Goal: Obtain resource: Download file/media

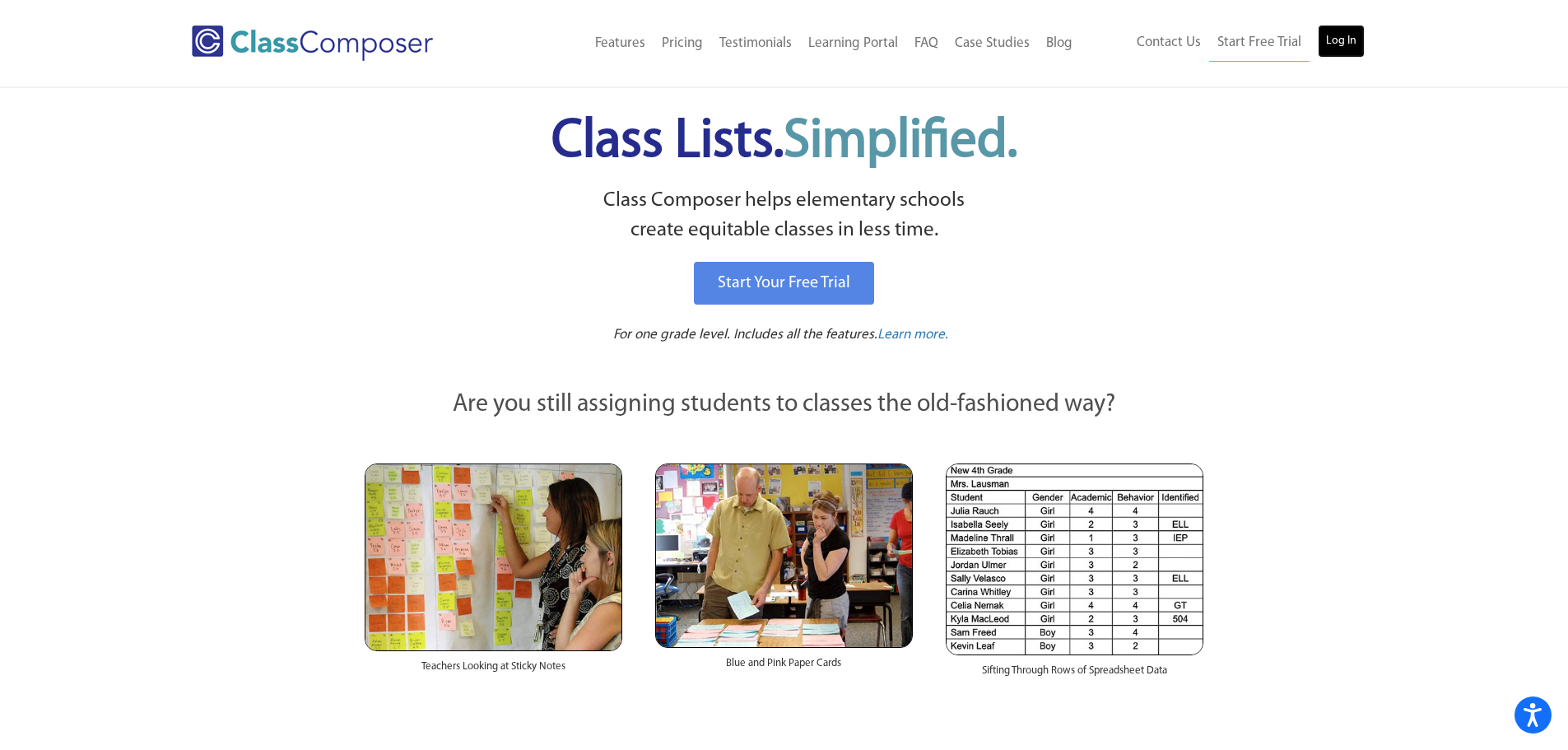
click at [1342, 35] on link "Log In" at bounding box center [1341, 41] width 47 height 33
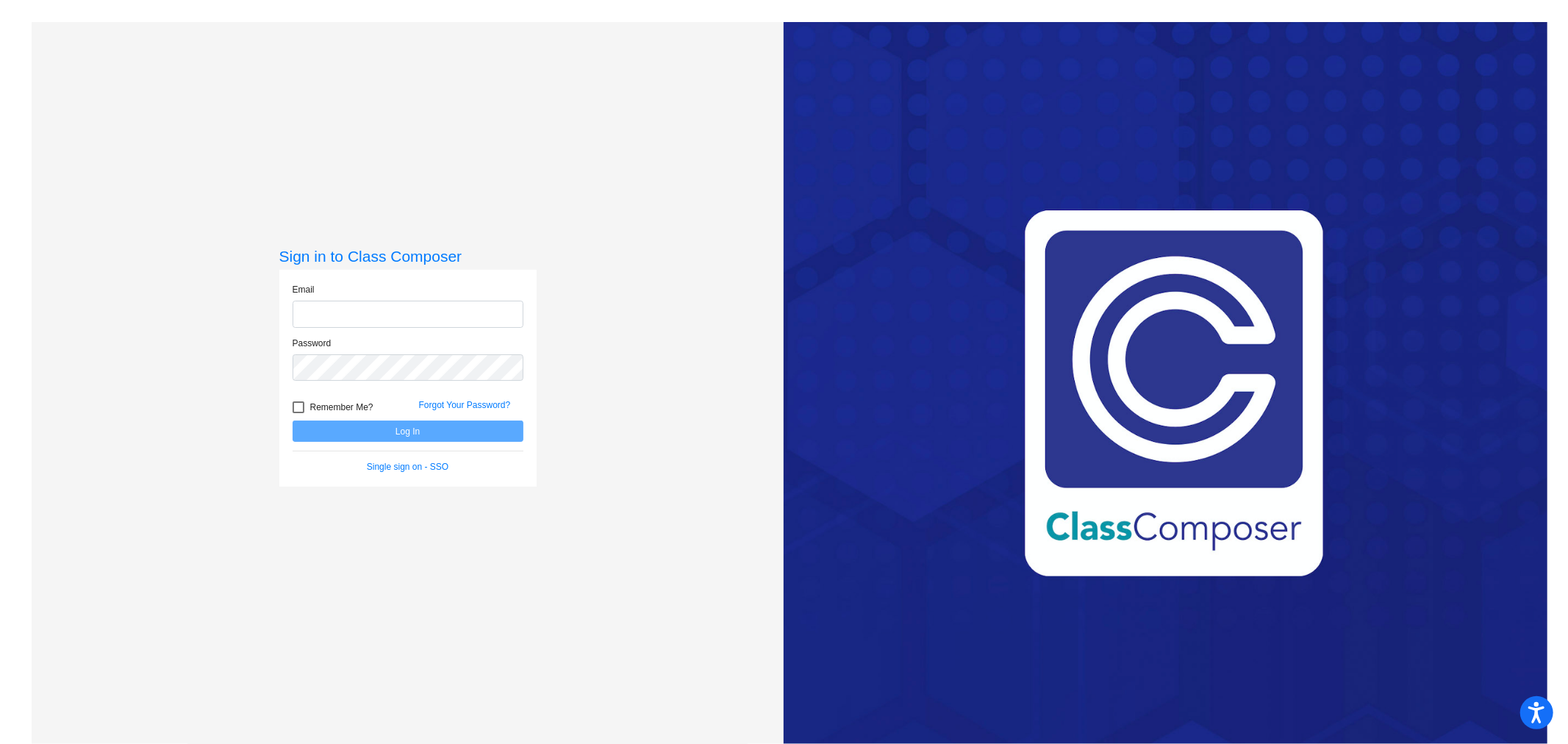
click at [337, 310] on input "email" at bounding box center [408, 314] width 231 height 27
type input "[PERSON_NAME][EMAIL_ADDRESS][PERSON_NAME][DOMAIN_NAME]"
click at [293, 421] on button "Log In" at bounding box center [408, 431] width 231 height 21
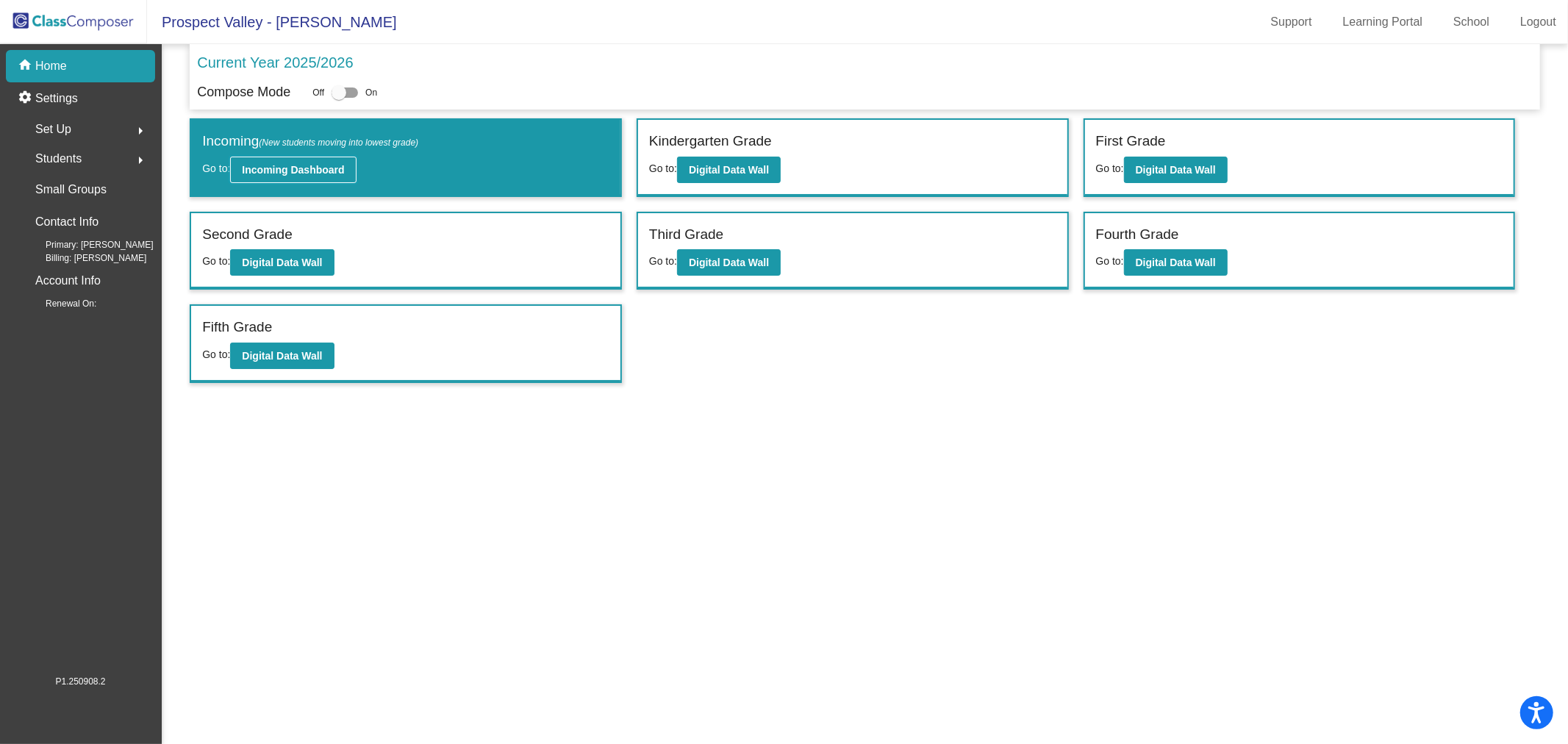
click at [310, 177] on button "Incoming Dashboard" at bounding box center [293, 170] width 126 height 26
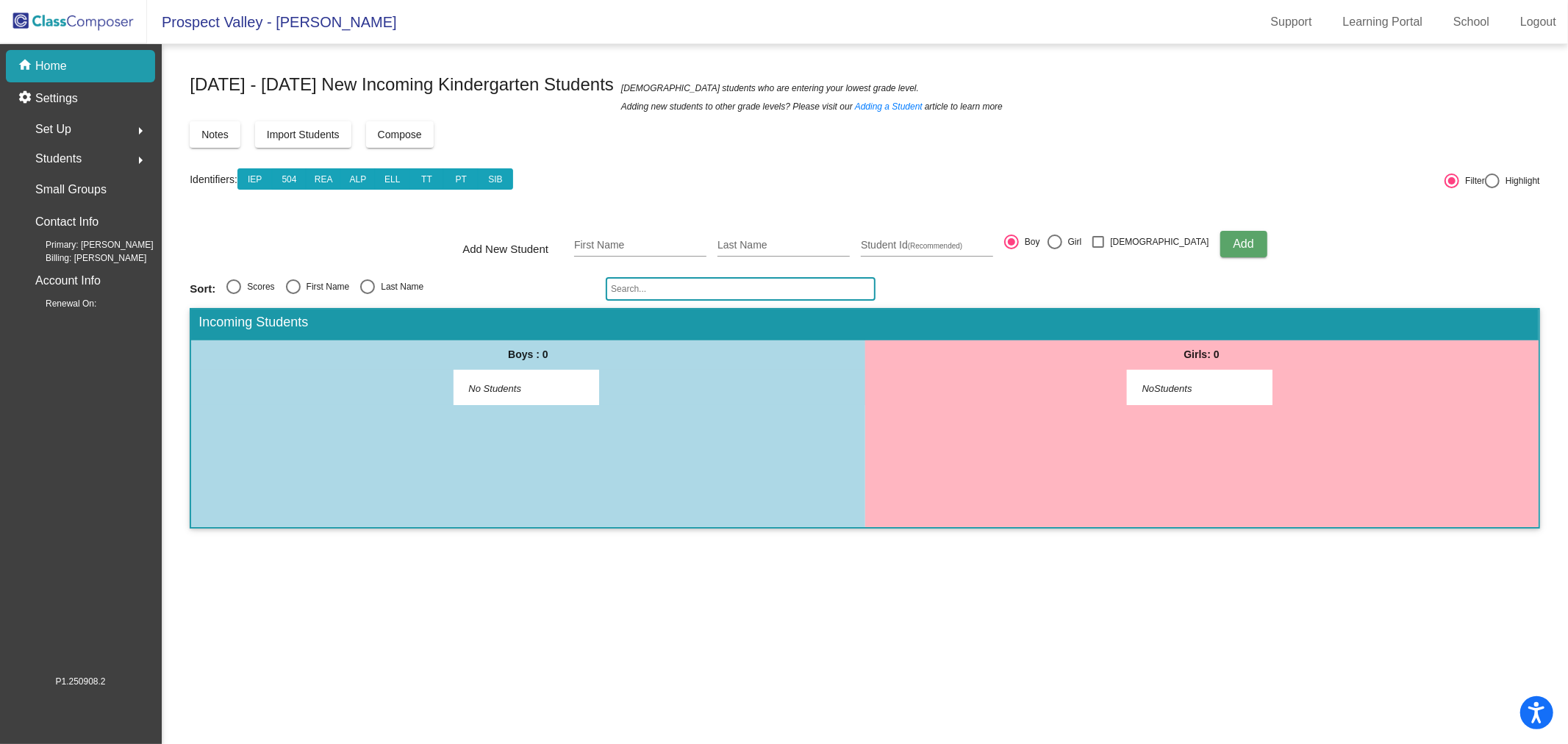
click at [66, 157] on span "Students" at bounding box center [58, 159] width 46 height 21
click at [51, 316] on p "All Students" at bounding box center [66, 319] width 59 height 18
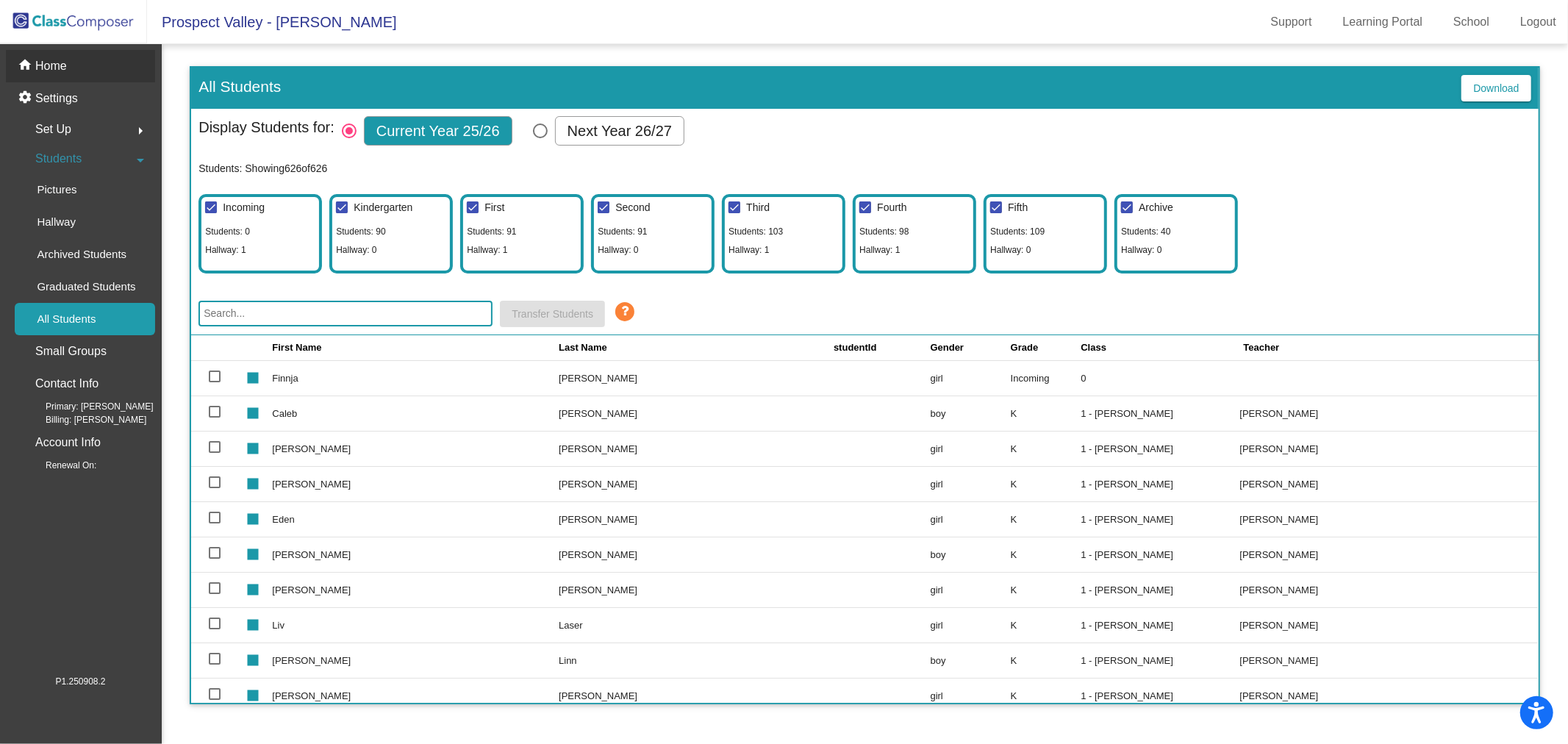
click at [55, 69] on p "Home" at bounding box center [51, 66] width 32 height 18
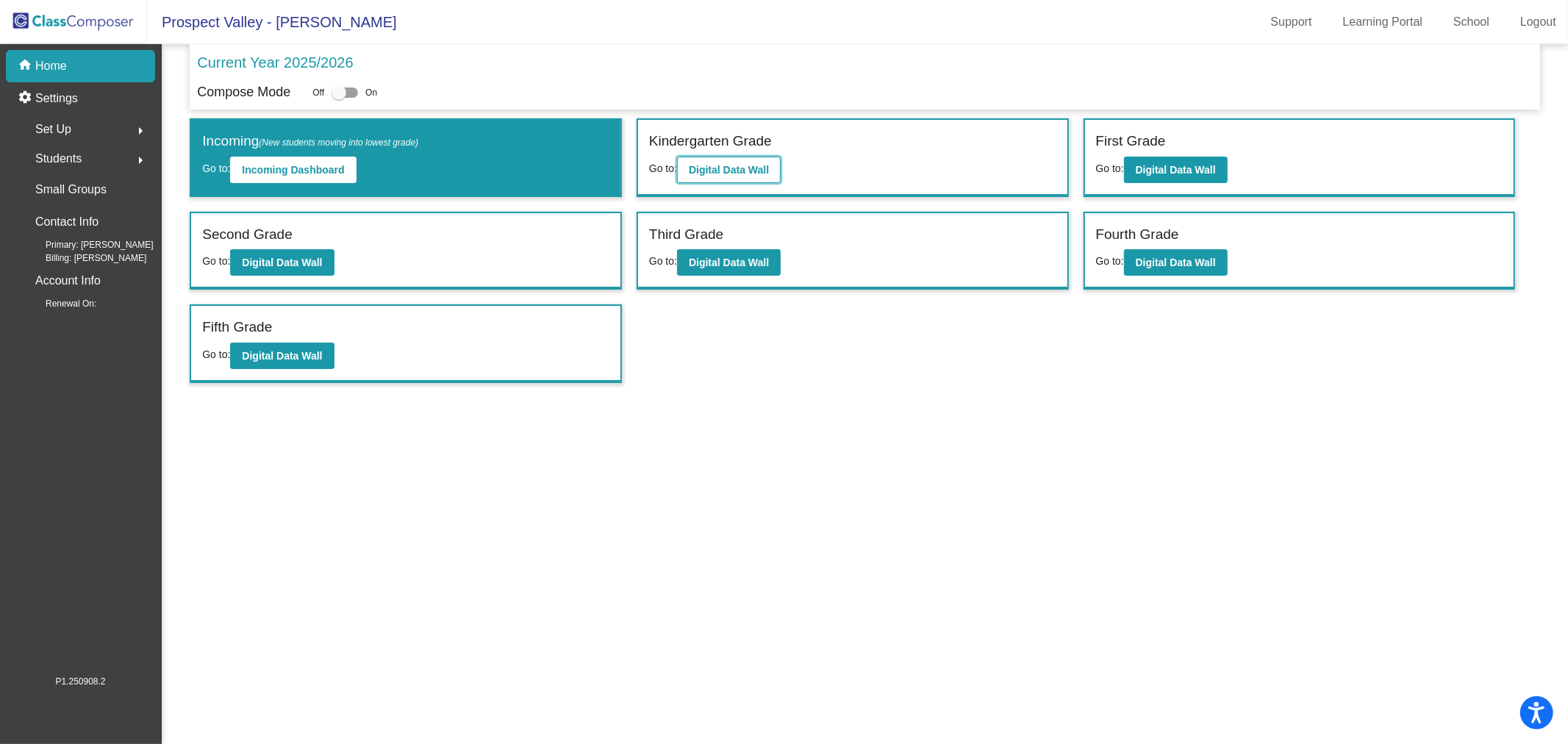
click at [741, 179] on button "Digital Data Wall" at bounding box center [729, 170] width 104 height 26
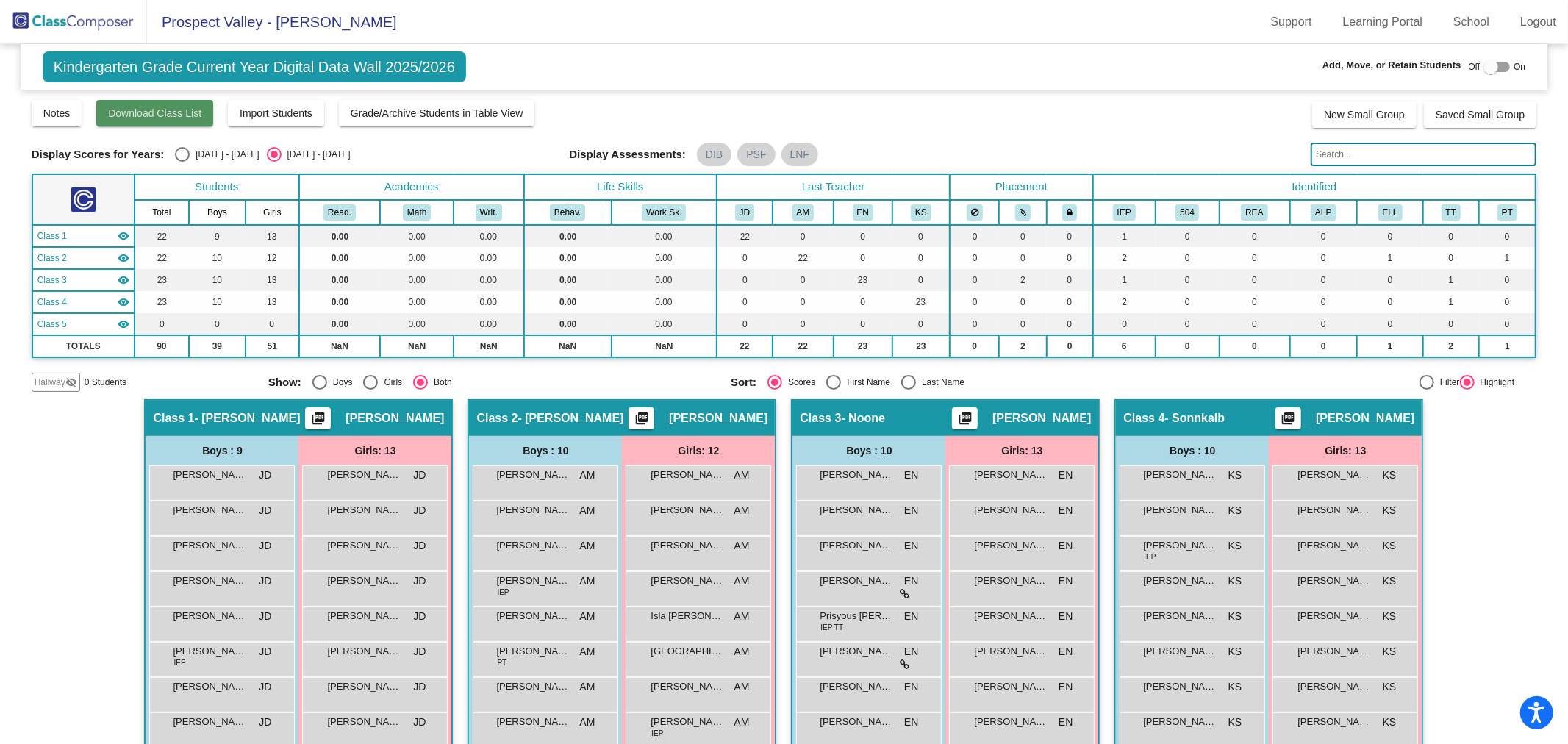
click at [168, 112] on span "Download Class List" at bounding box center [154, 113] width 93 height 12
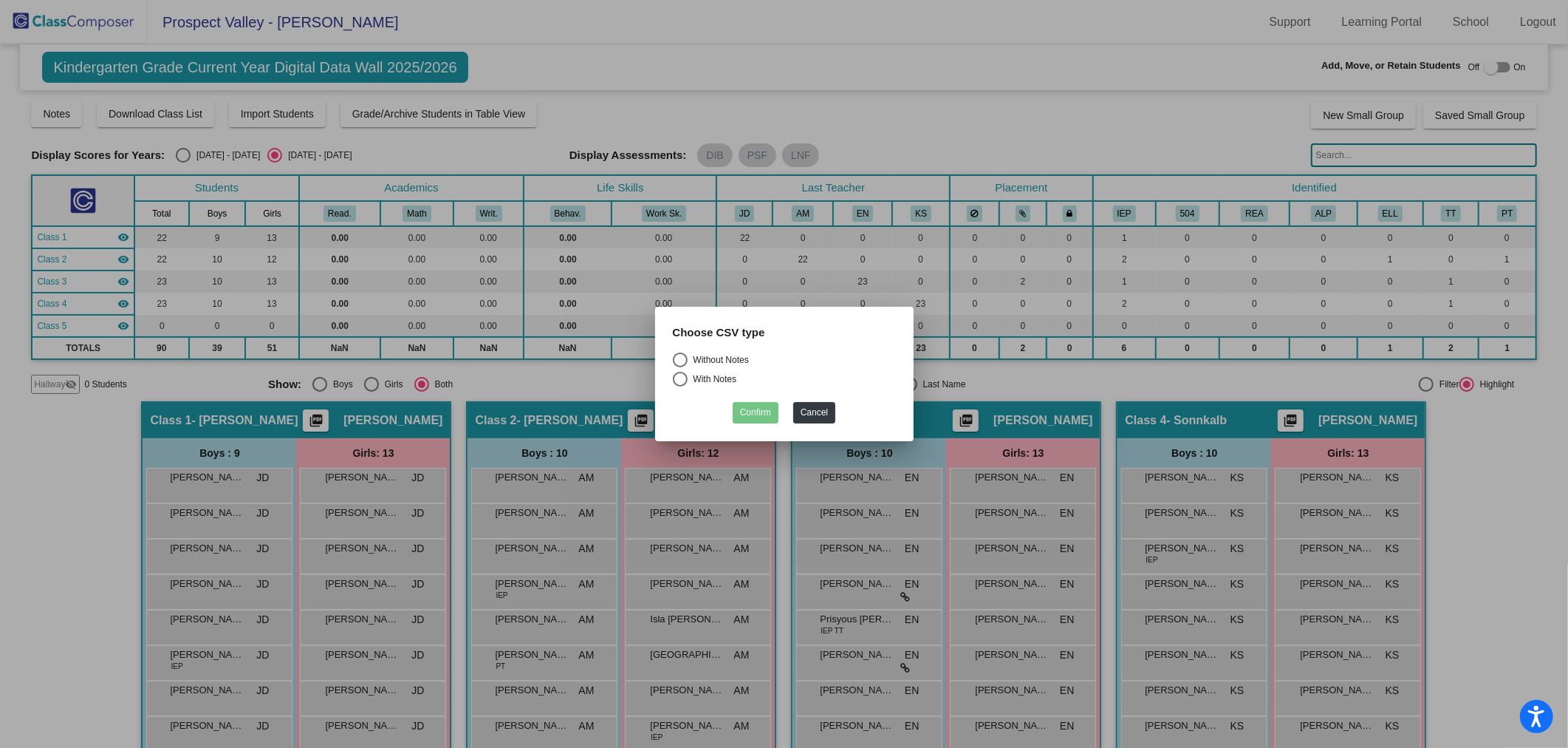
click at [684, 356] on div "Select an option" at bounding box center [681, 360] width 15 height 15
click at [681, 367] on input "Without Notes" at bounding box center [680, 367] width 1 height 1
radio input "true"
click at [743, 407] on button "Confirm" at bounding box center [756, 412] width 46 height 21
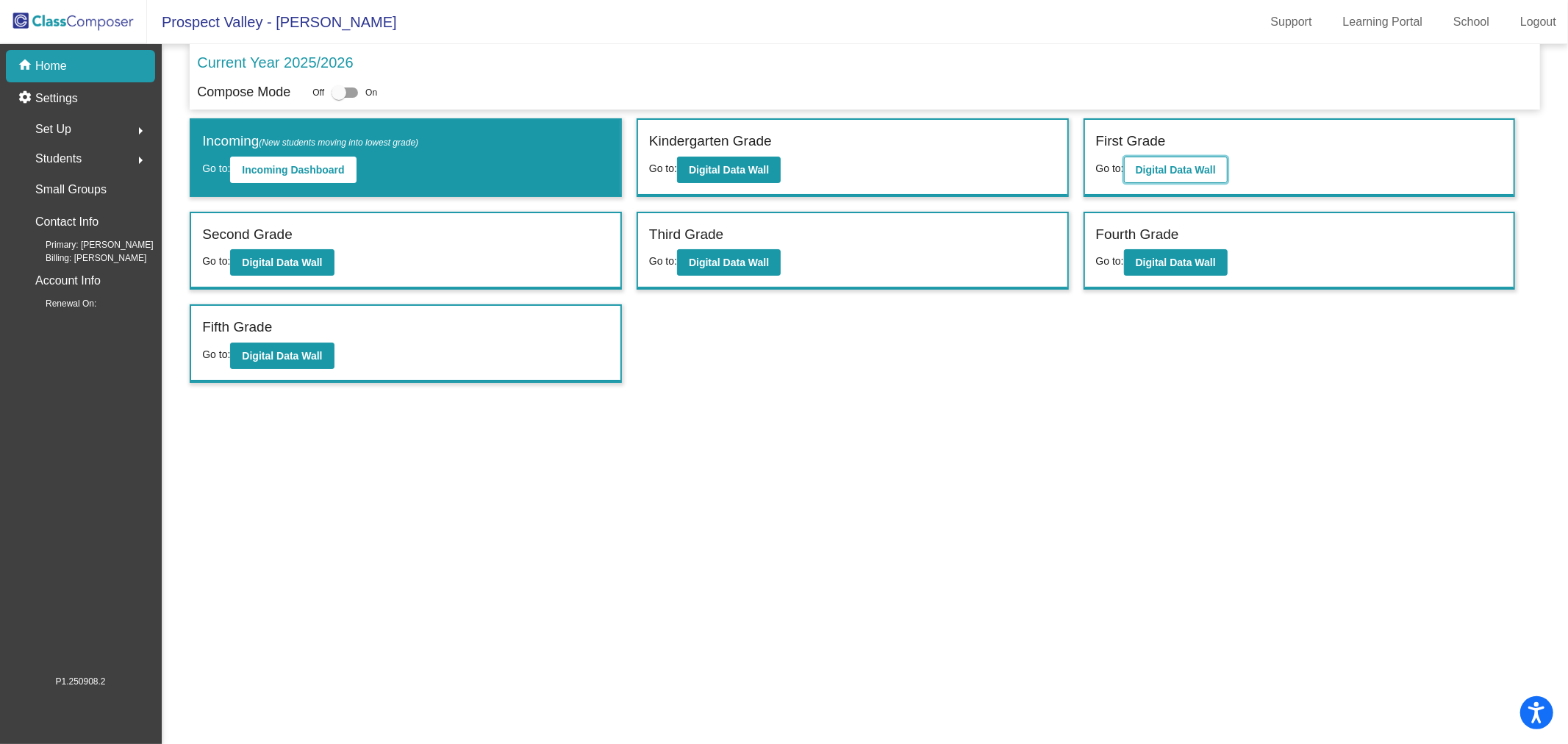
click at [1156, 166] on b "Digital Data Wall" at bounding box center [1175, 170] width 80 height 12
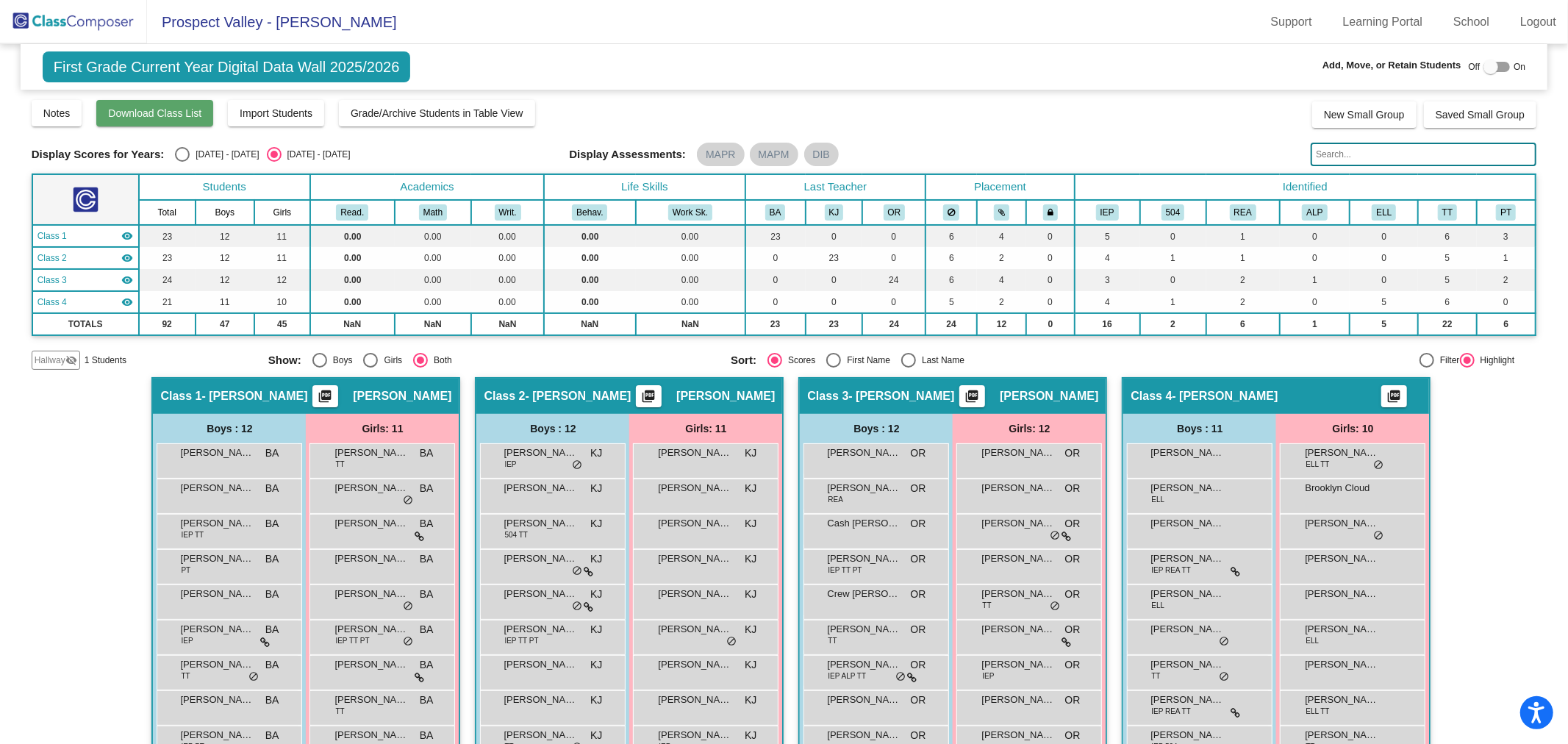
click at [148, 115] on span "Download Class List" at bounding box center [154, 113] width 93 height 12
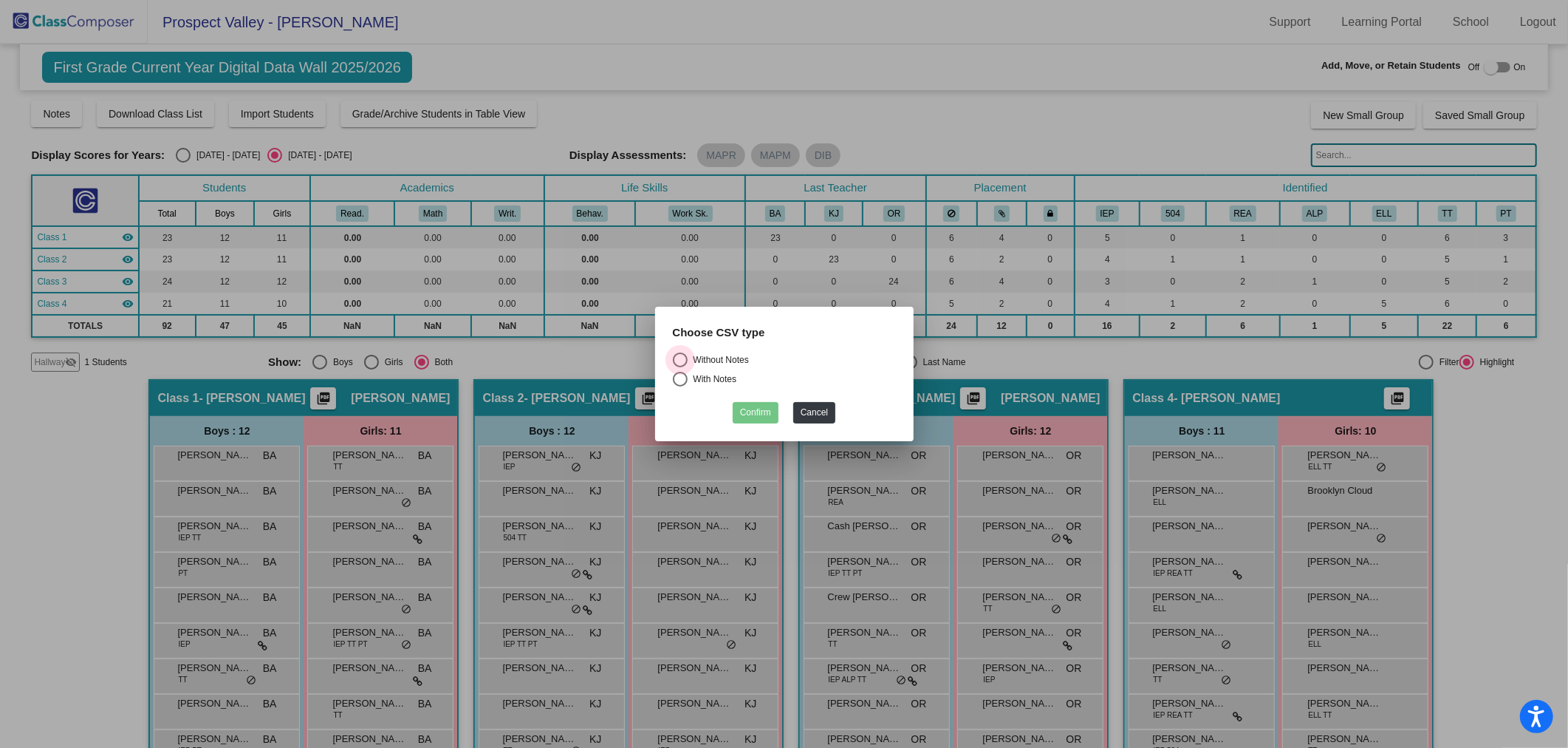
click at [684, 358] on div "Select an option" at bounding box center [681, 360] width 15 height 15
click at [681, 367] on input "Without Notes" at bounding box center [680, 367] width 1 height 1
radio input "true"
click at [754, 408] on button "Confirm" at bounding box center [756, 412] width 46 height 21
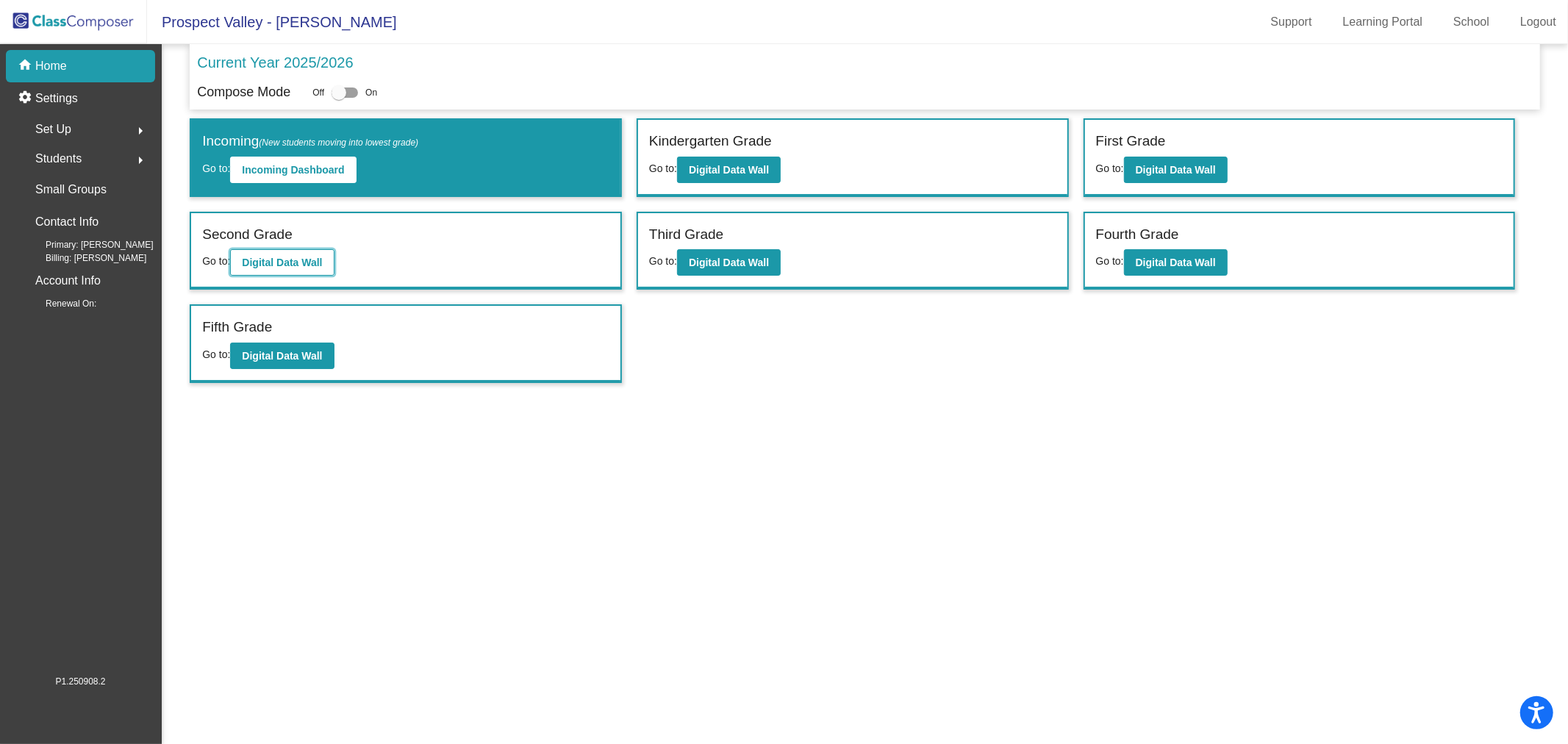
click at [287, 260] on b "Digital Data Wall" at bounding box center [282, 262] width 80 height 12
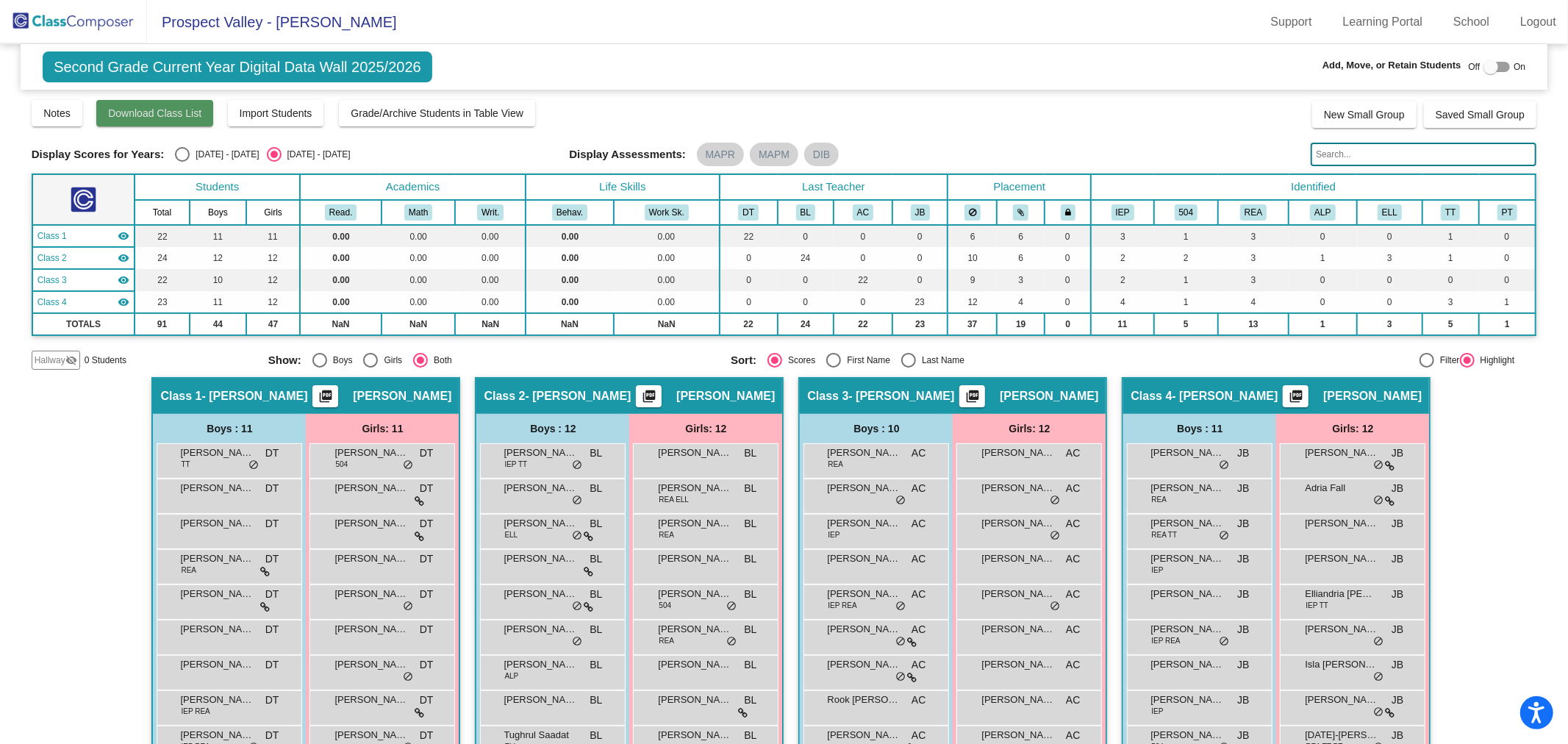
click at [122, 112] on span "Download Class List" at bounding box center [154, 113] width 93 height 12
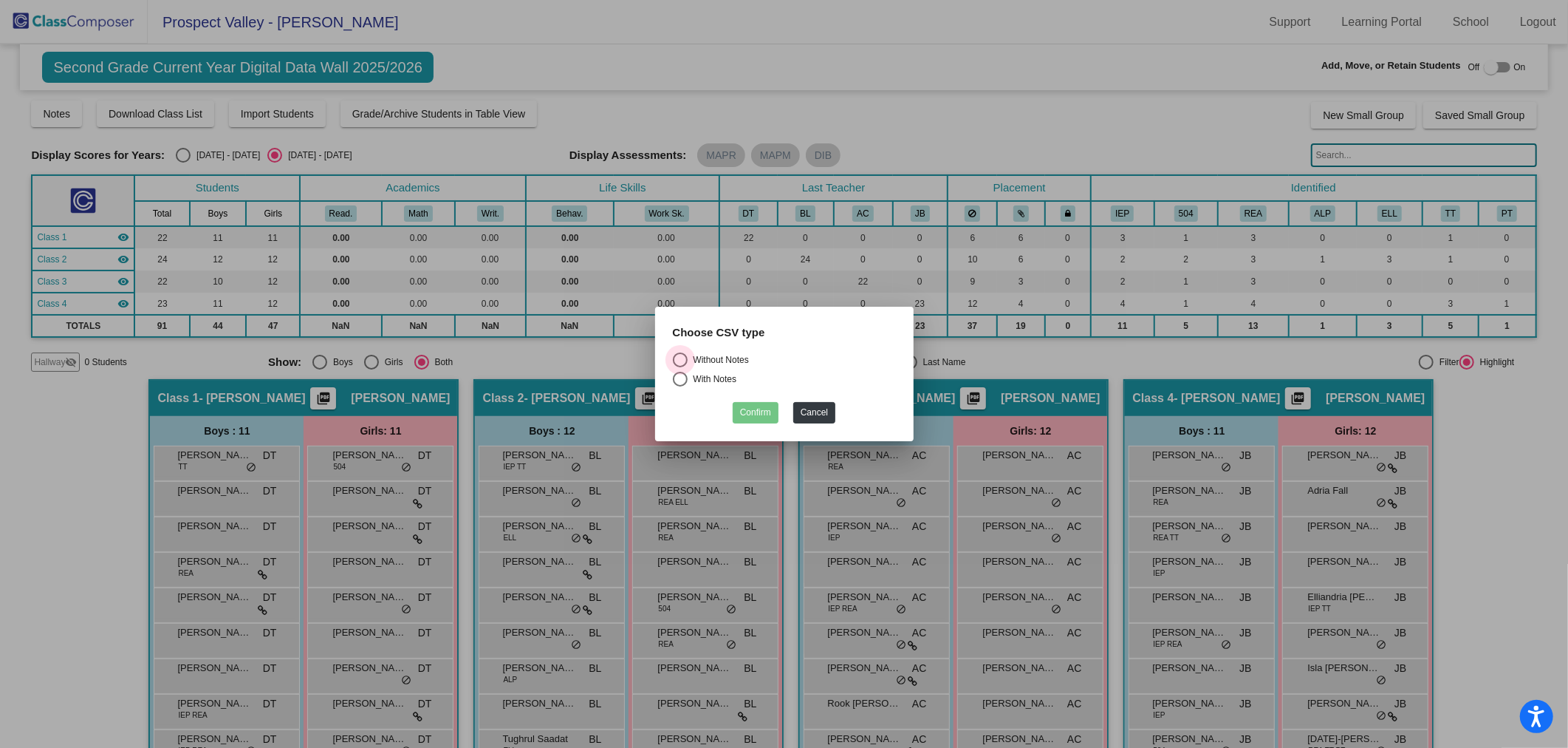
click at [678, 360] on div "Select an option" at bounding box center [681, 360] width 15 height 15
click at [680, 367] on input "Without Notes" at bounding box center [680, 367] width 1 height 1
radio input "true"
click at [757, 415] on button "Confirm" at bounding box center [756, 412] width 46 height 21
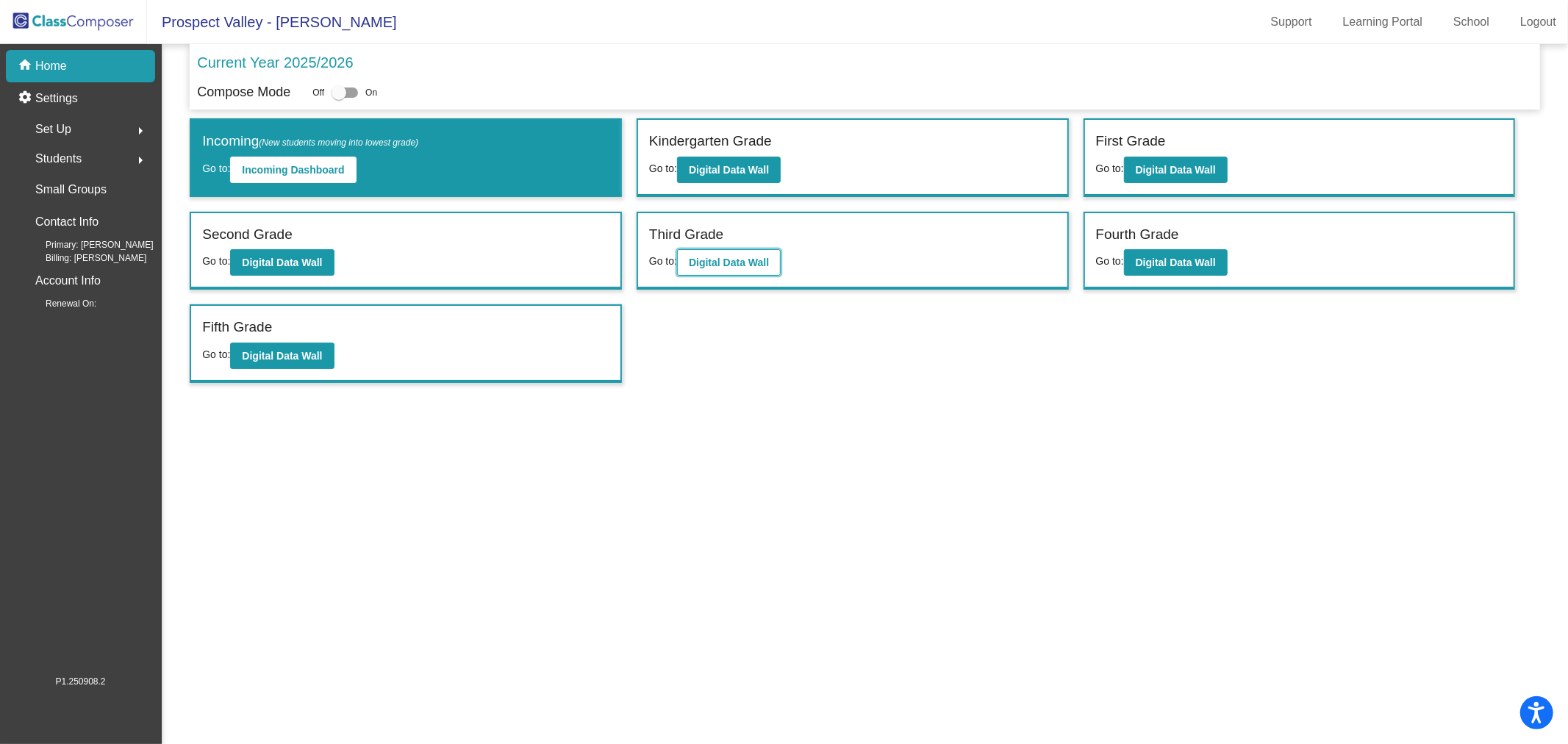
click at [739, 257] on b "Digital Data Wall" at bounding box center [729, 262] width 80 height 12
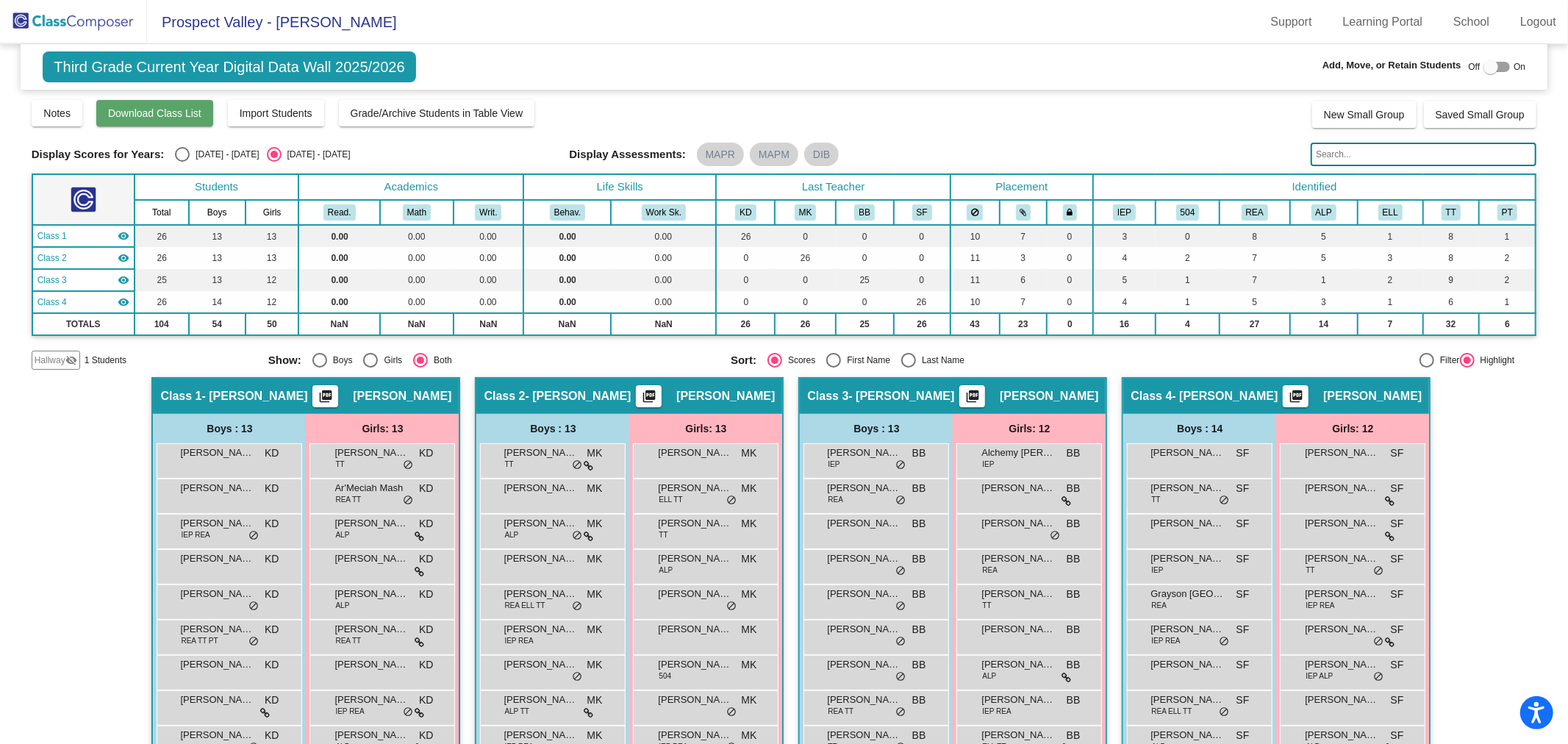
click at [144, 112] on span "Download Class List" at bounding box center [154, 113] width 93 height 12
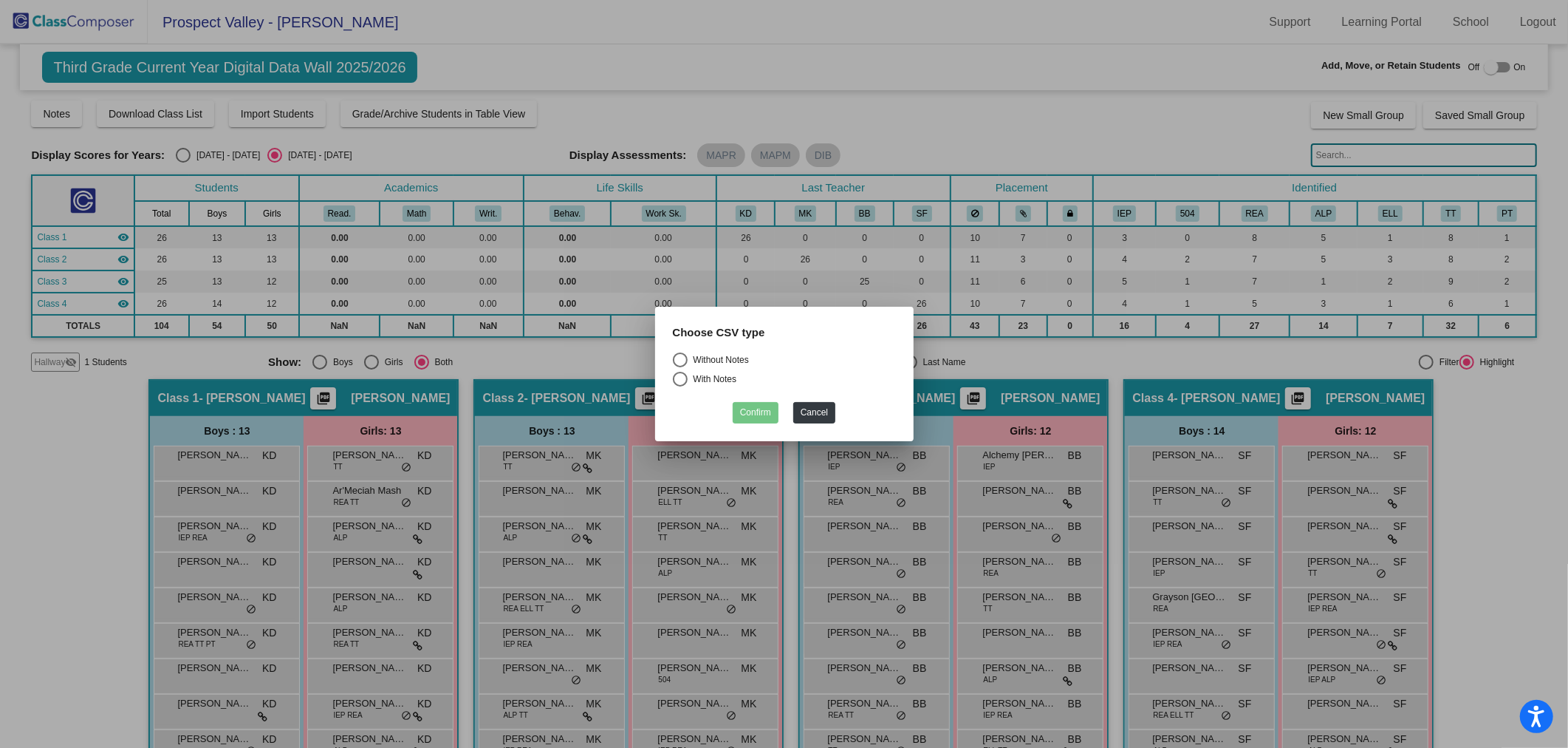
click at [678, 357] on div "Select an option" at bounding box center [681, 360] width 15 height 15
click at [680, 367] on input "Without Notes" at bounding box center [680, 367] width 1 height 1
radio input "true"
click at [757, 407] on button "Confirm" at bounding box center [756, 412] width 46 height 21
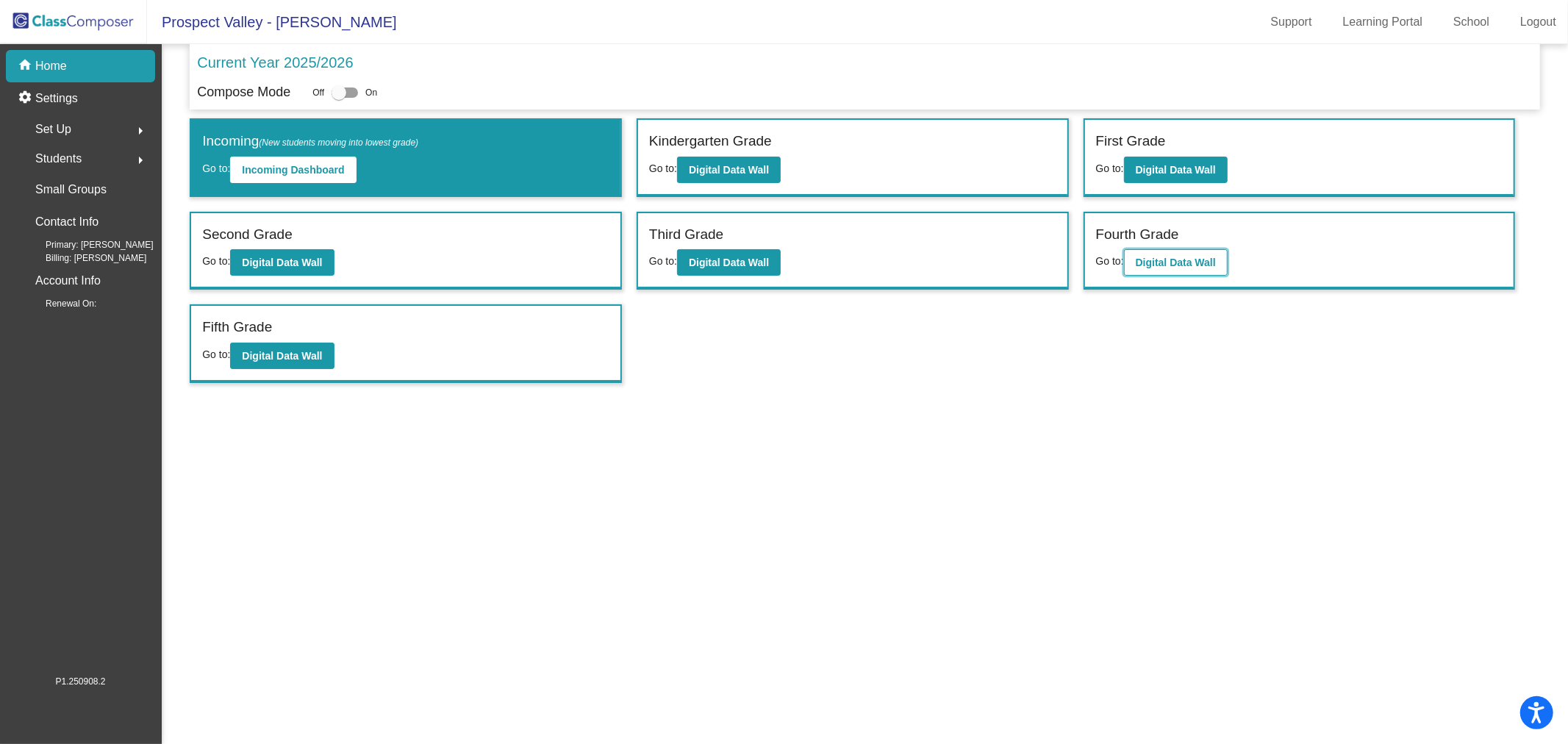
click at [1187, 252] on button "Digital Data Wall" at bounding box center [1175, 262] width 104 height 26
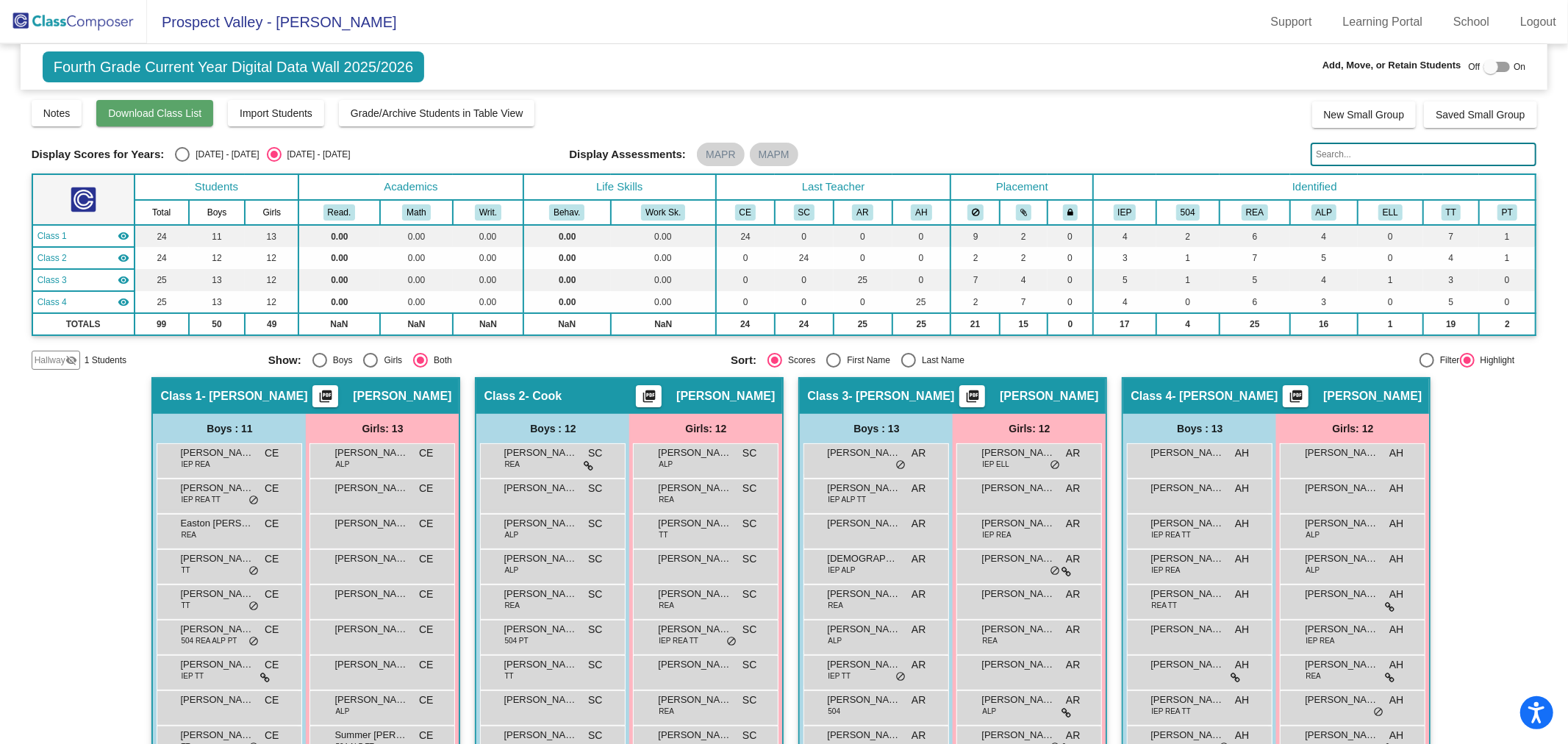
click at [135, 104] on button "Download Class List" at bounding box center [154, 113] width 117 height 26
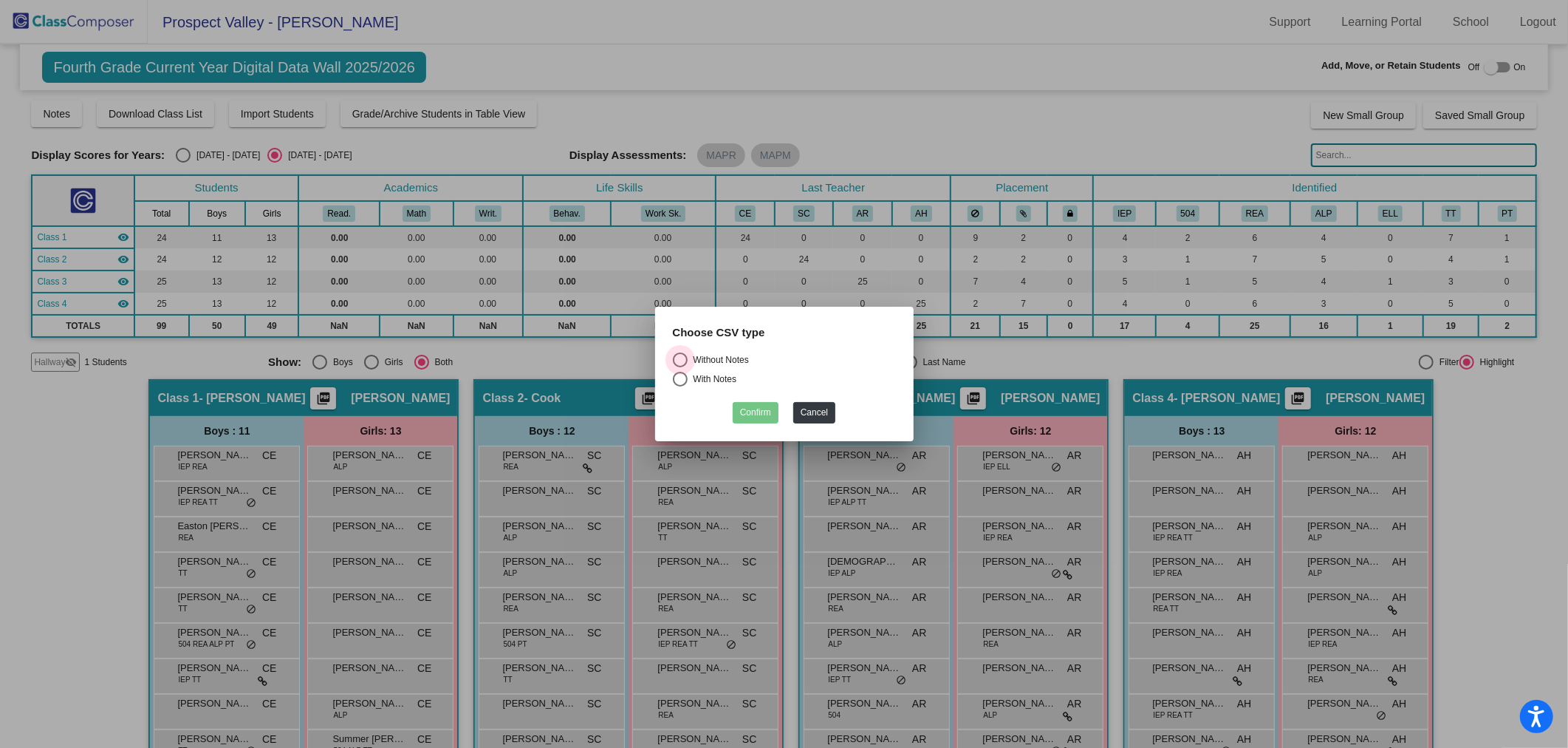
click at [678, 355] on div "Select an option" at bounding box center [681, 360] width 15 height 15
click at [680, 367] on input "Without Notes" at bounding box center [680, 367] width 1 height 1
radio input "true"
click at [771, 411] on button "Confirm" at bounding box center [756, 412] width 46 height 21
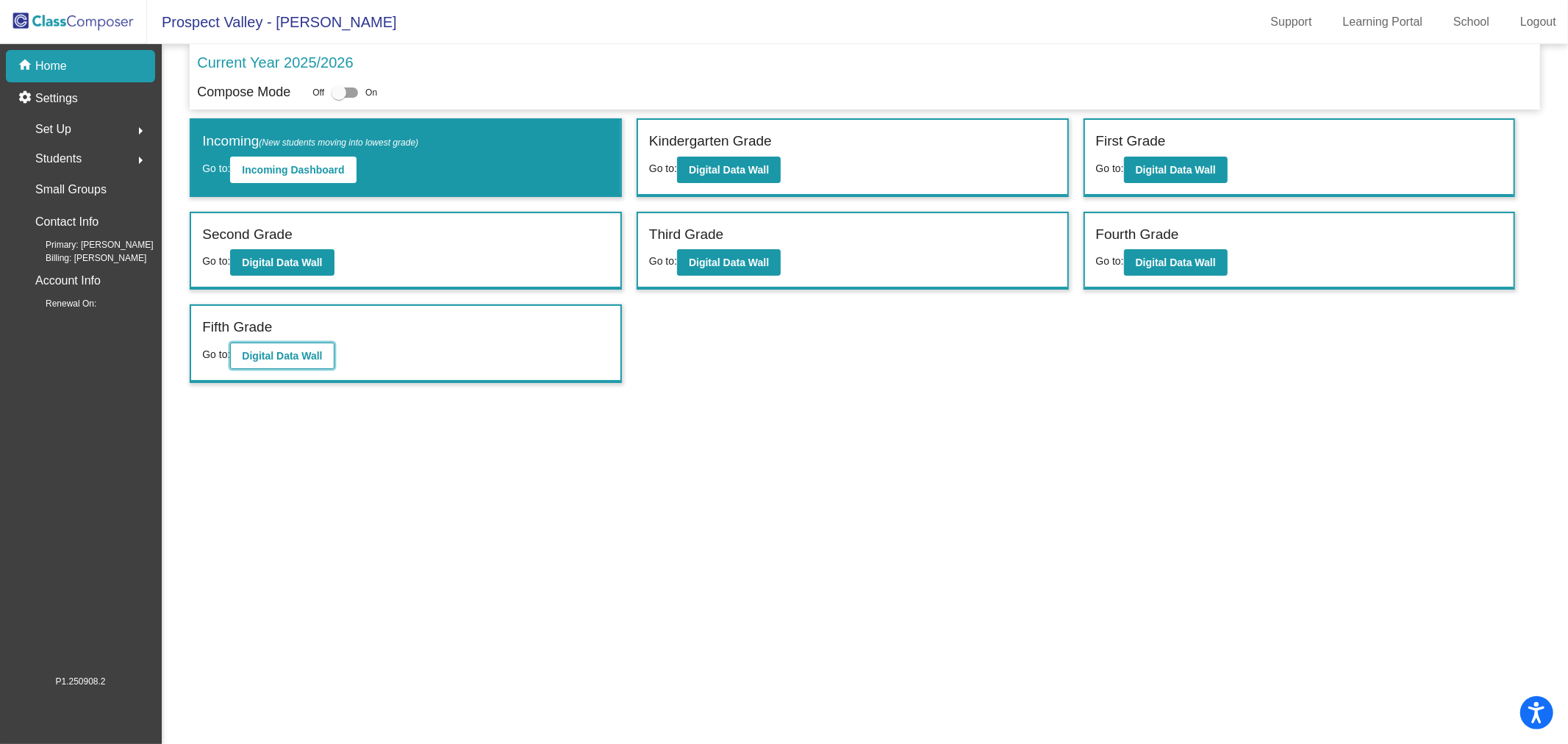
click at [295, 354] on b "Digital Data Wall" at bounding box center [282, 356] width 80 height 12
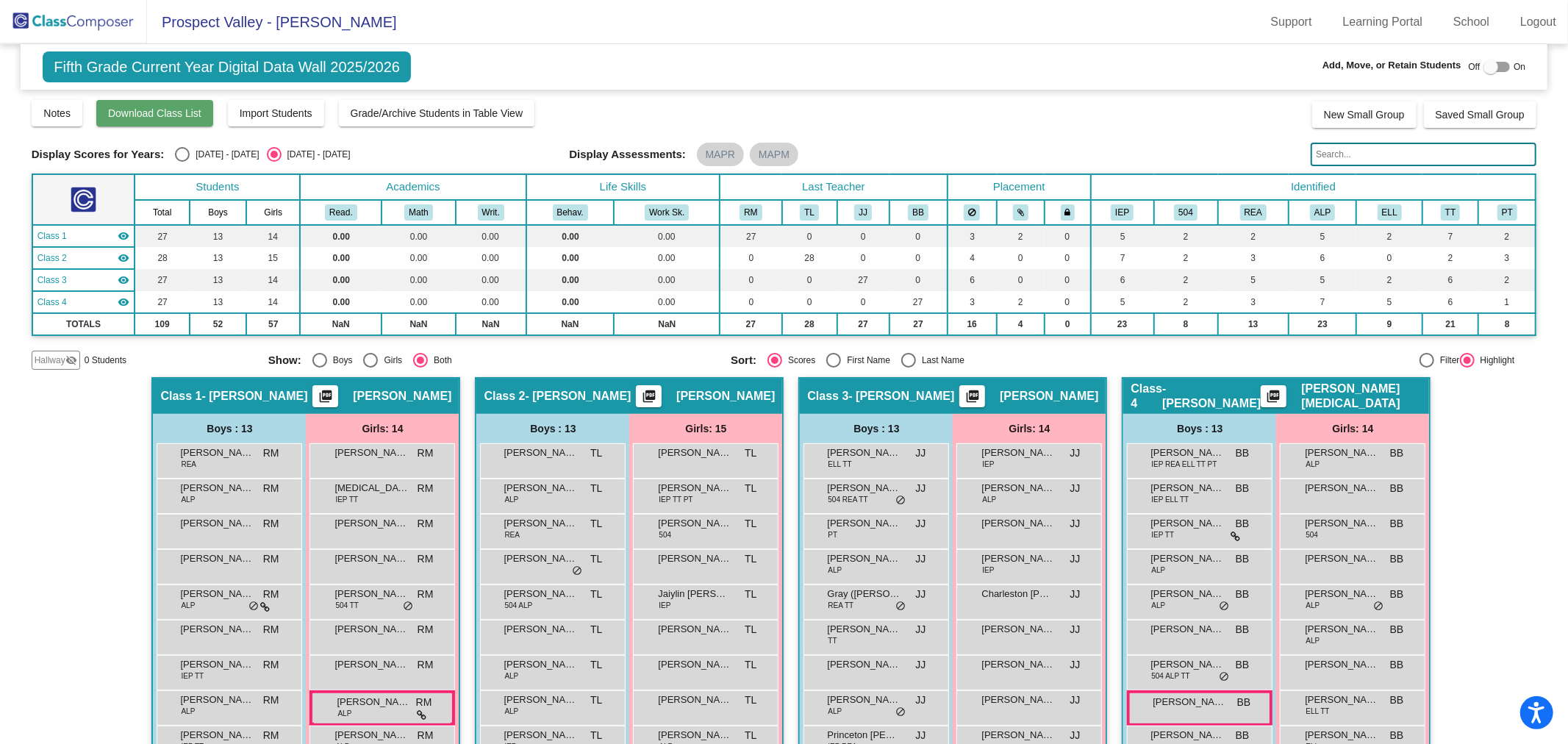
click at [140, 110] on span "Download Class List" at bounding box center [154, 113] width 93 height 12
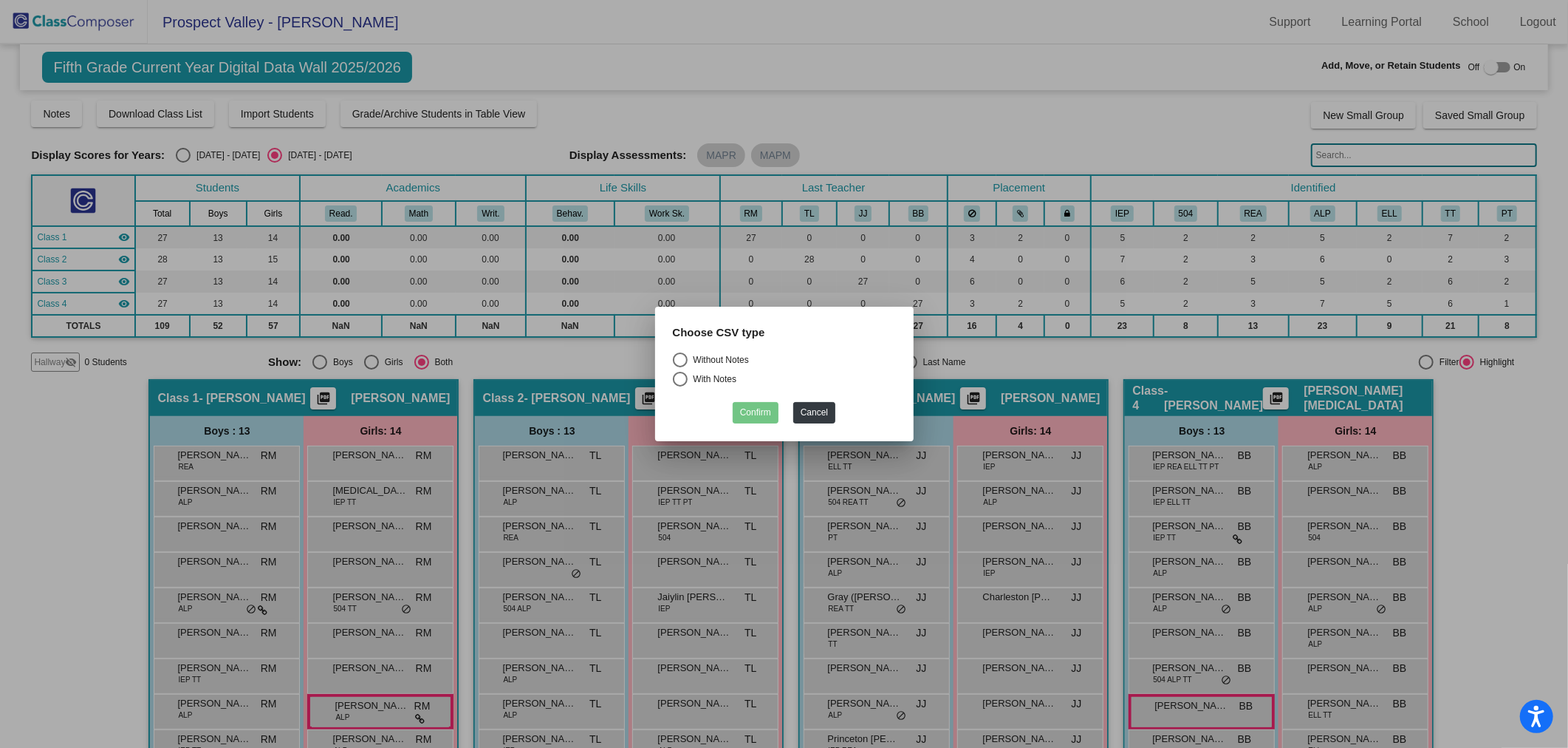
click at [680, 353] on div "Select an option" at bounding box center [681, 360] width 15 height 15
click at [680, 367] on input "Without Notes" at bounding box center [680, 367] width 1 height 1
radio input "true"
click at [763, 410] on button "Confirm" at bounding box center [756, 412] width 46 height 21
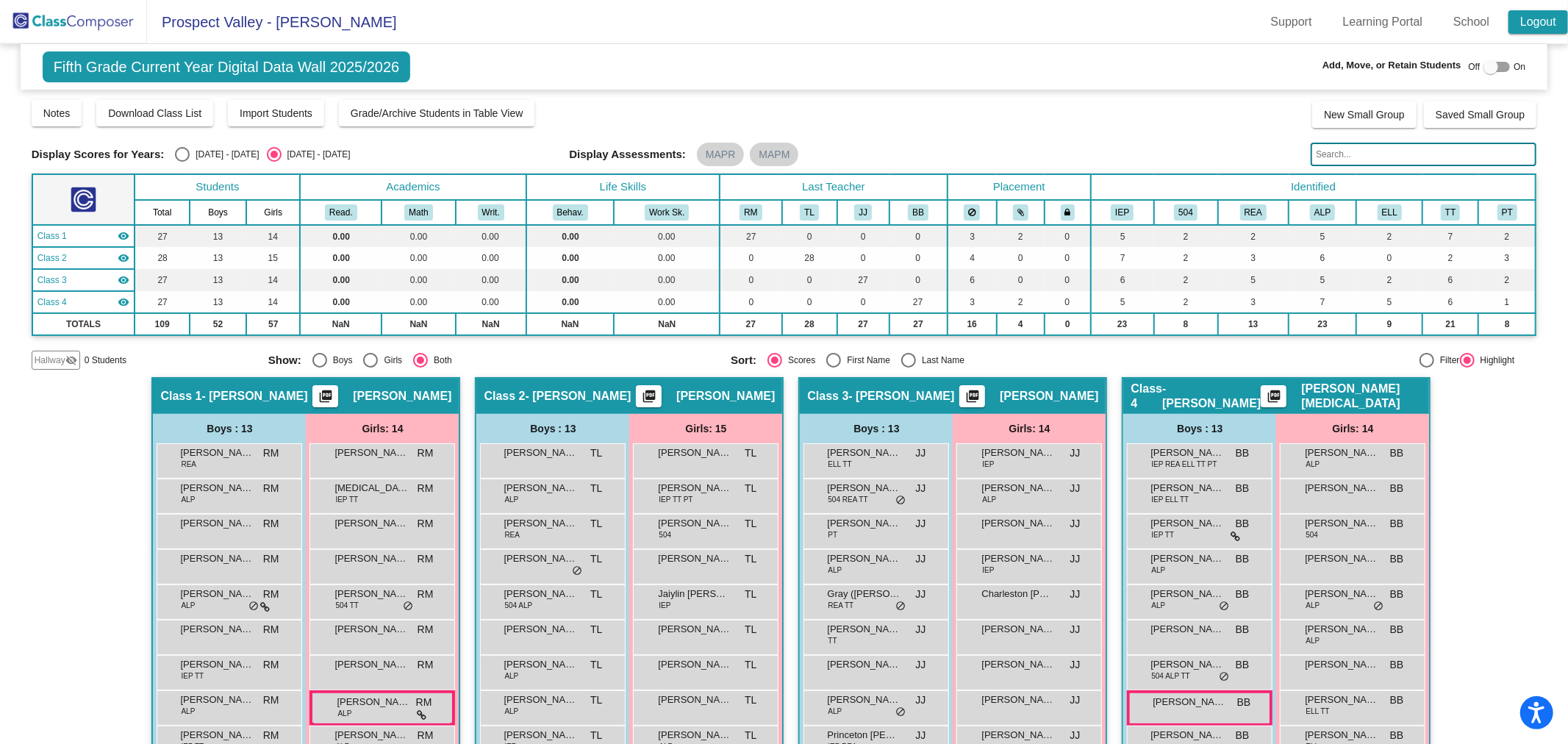
click at [1535, 24] on link "Logout" at bounding box center [1538, 22] width 60 height 24
